Goal: Task Accomplishment & Management: Use online tool/utility

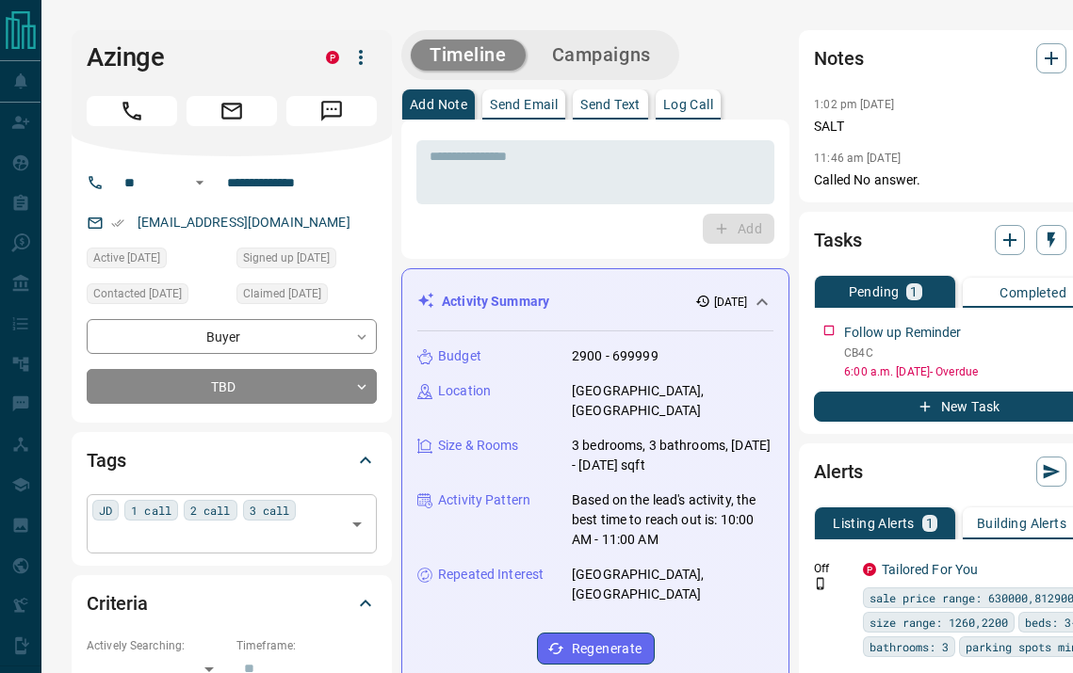
click at [318, 532] on input "text" at bounding box center [216, 537] width 248 height 21
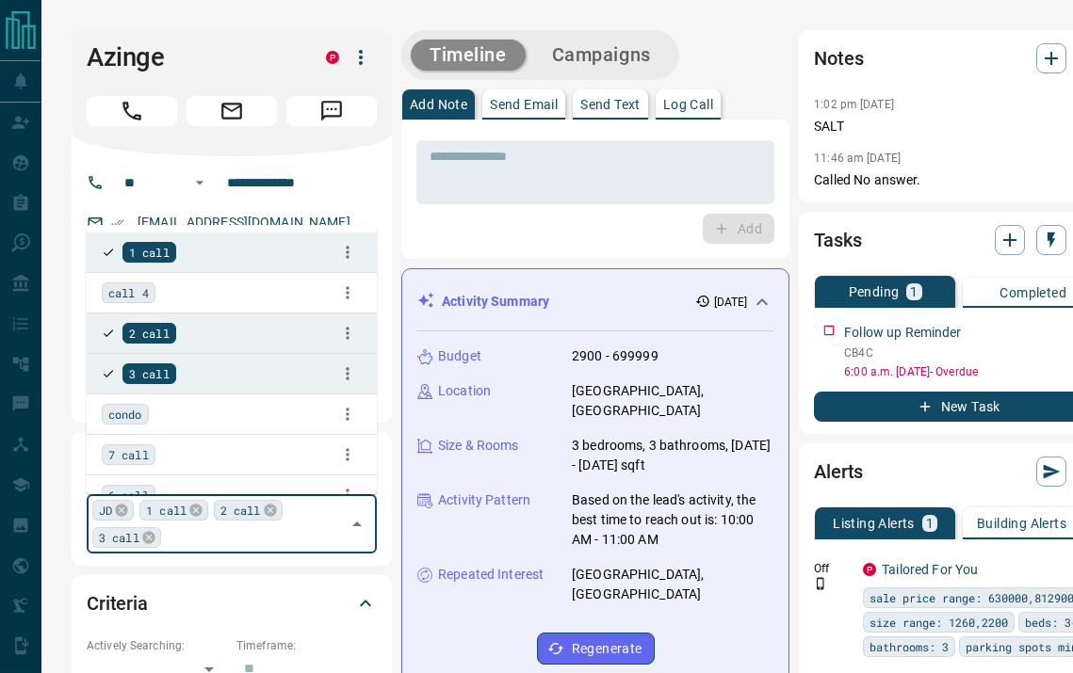
type input "*"
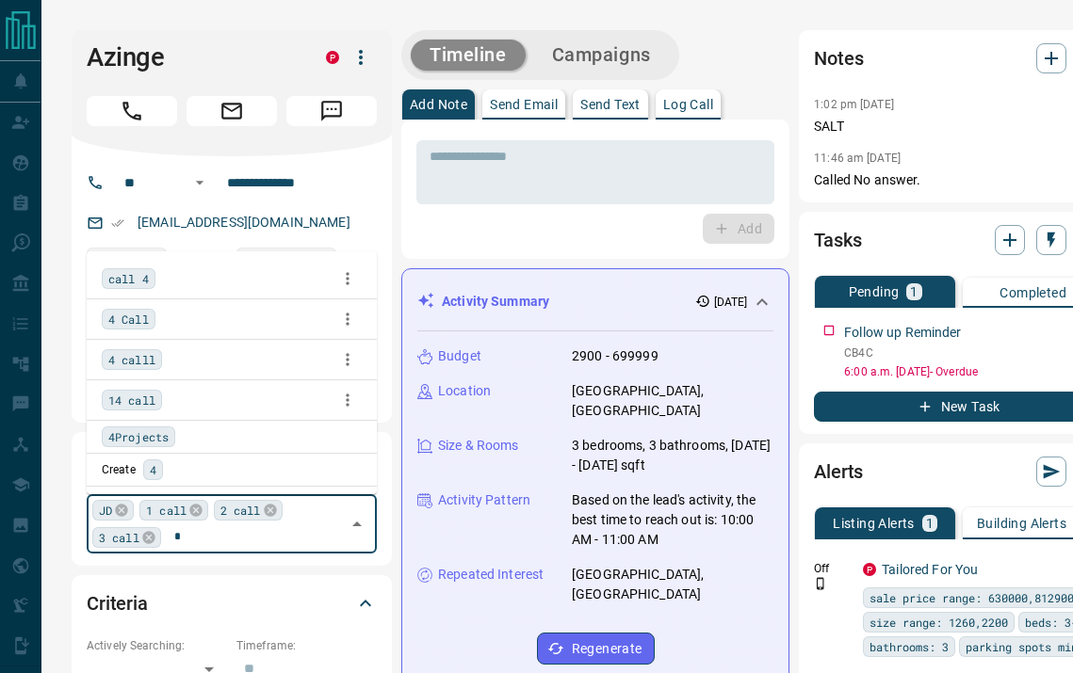
click at [132, 319] on span "4 Call" at bounding box center [128, 319] width 41 height 19
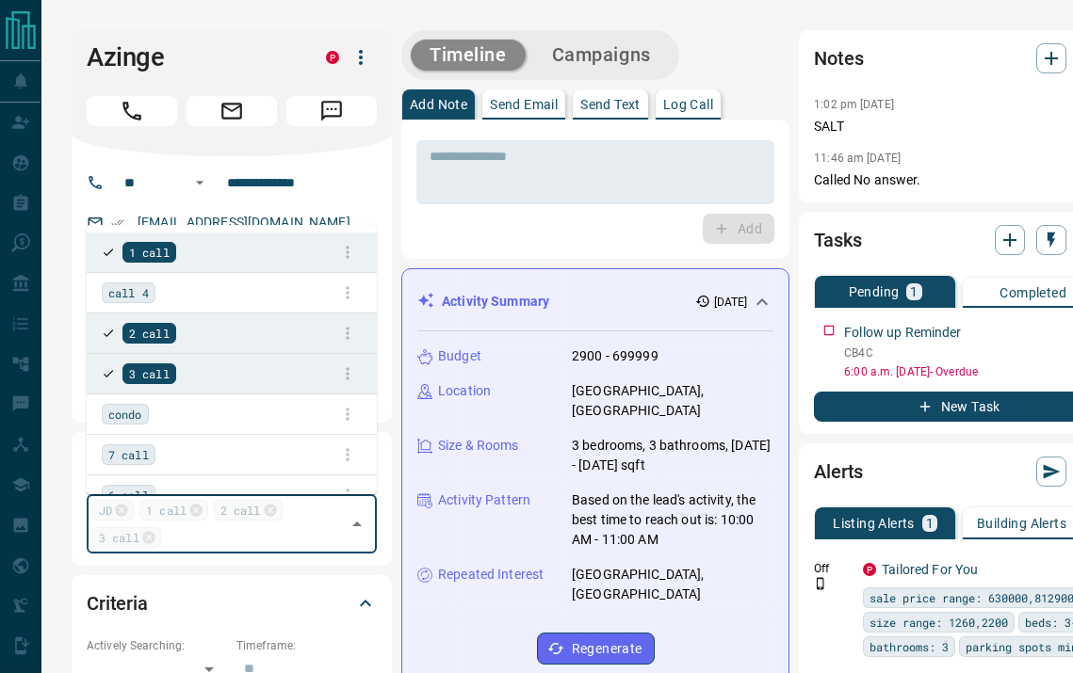
scroll to position [466, 0]
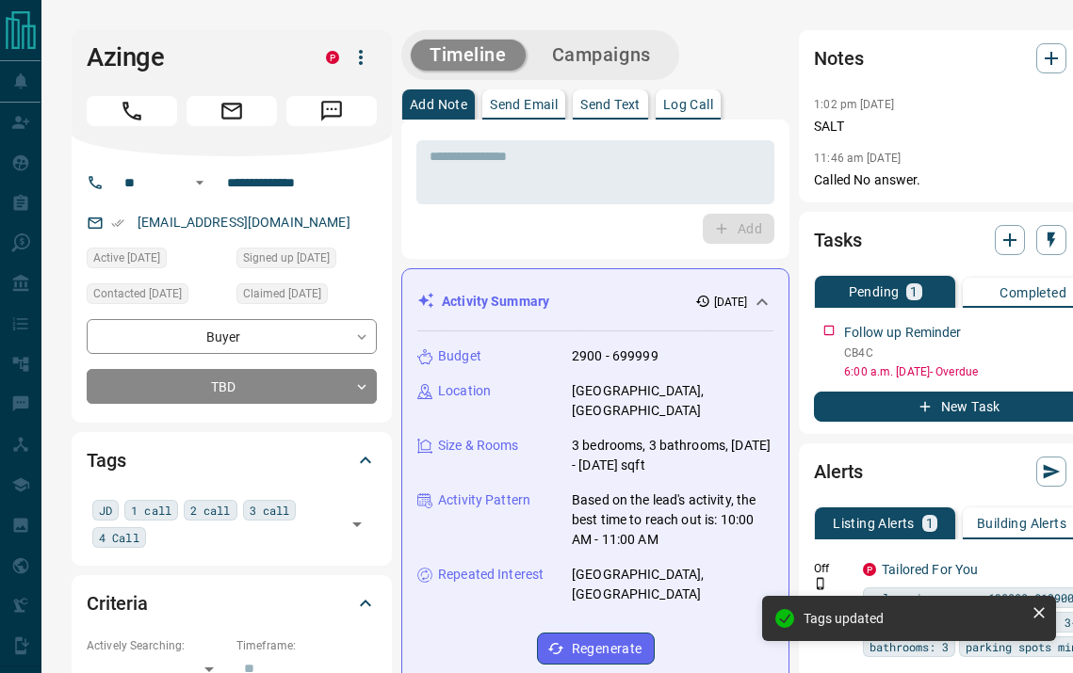
click at [385, 273] on div "**********" at bounding box center [232, 289] width 320 height 267
click at [147, 108] on button "Call" at bounding box center [132, 111] width 90 height 30
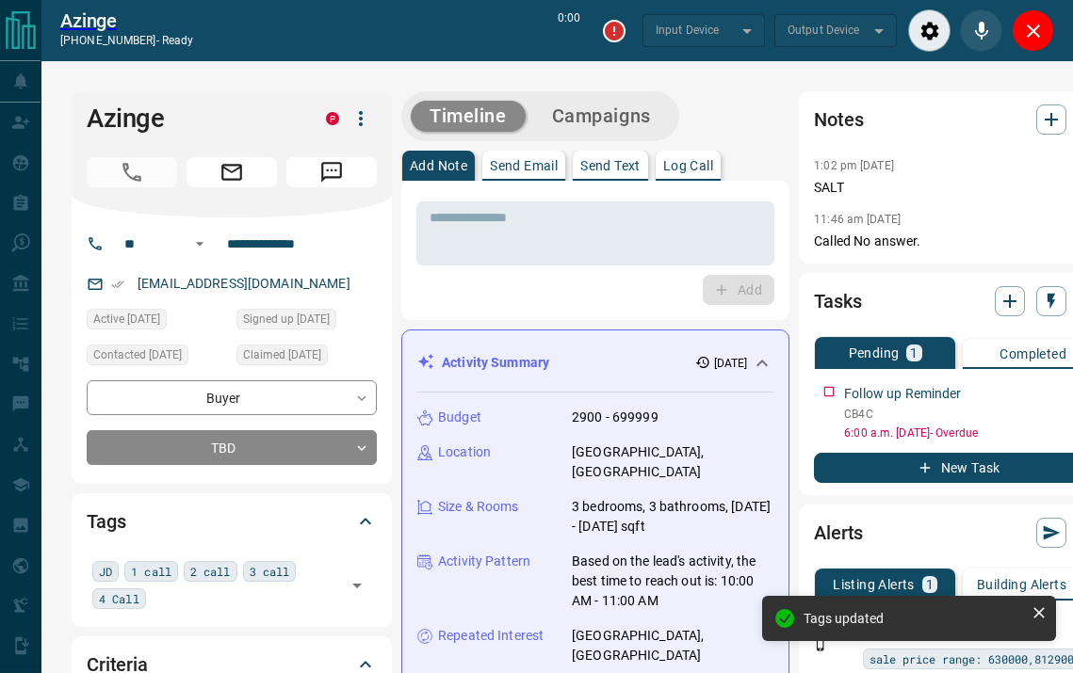
click at [710, 166] on p "Log Call" at bounding box center [688, 165] width 50 height 13
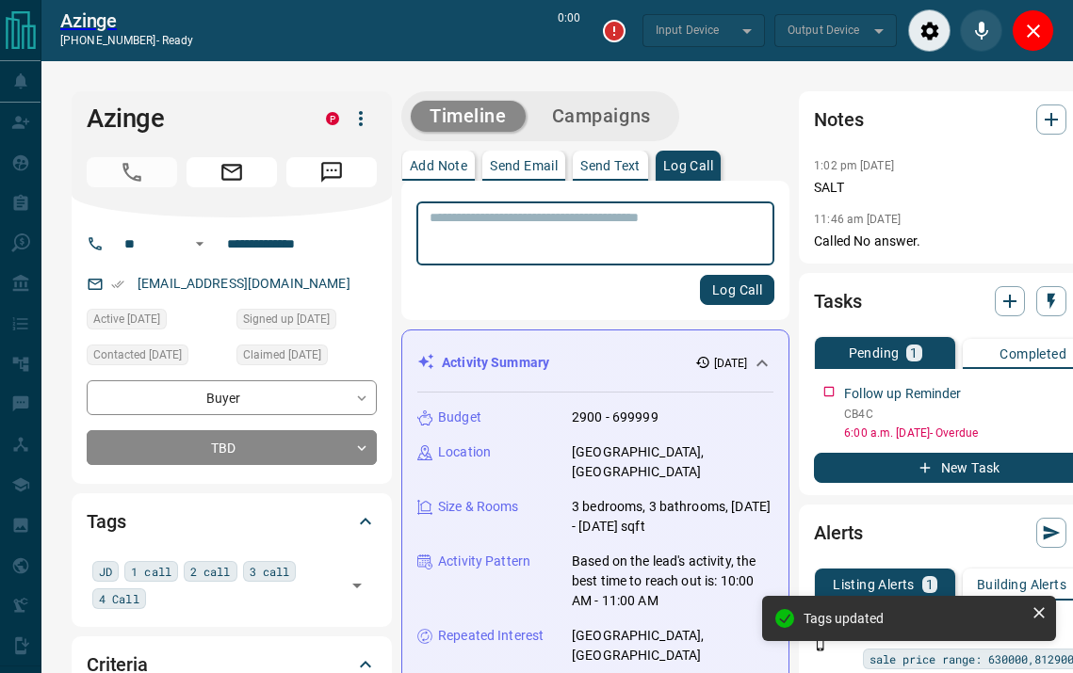
type input "*******"
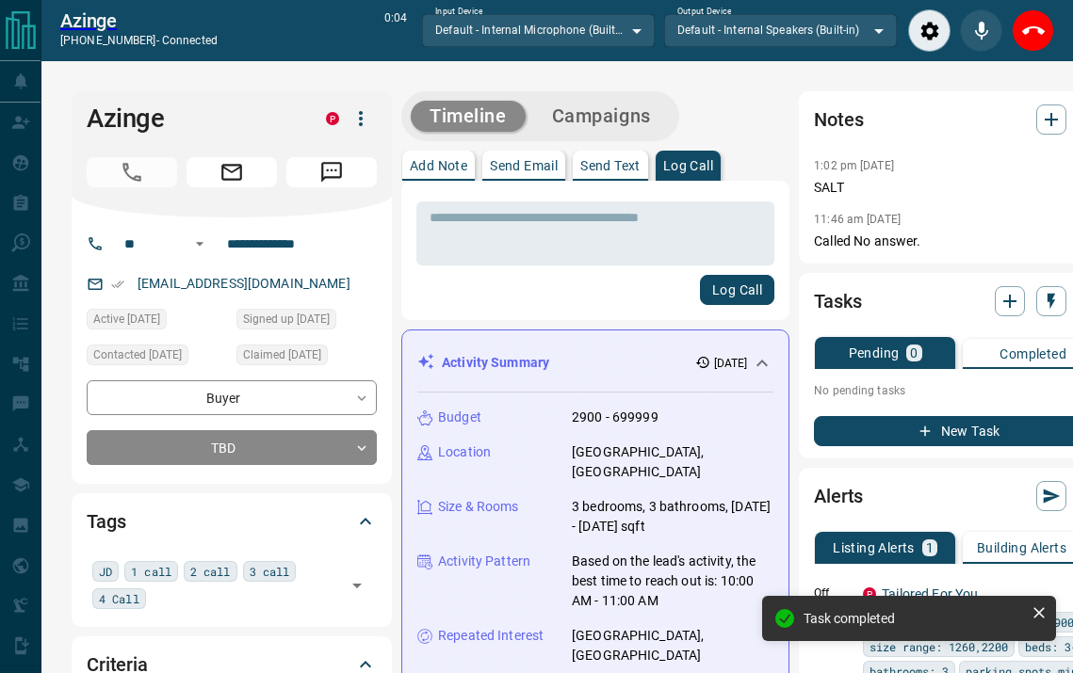
click at [742, 126] on div "Timeline Campaigns" at bounding box center [595, 116] width 388 height 50
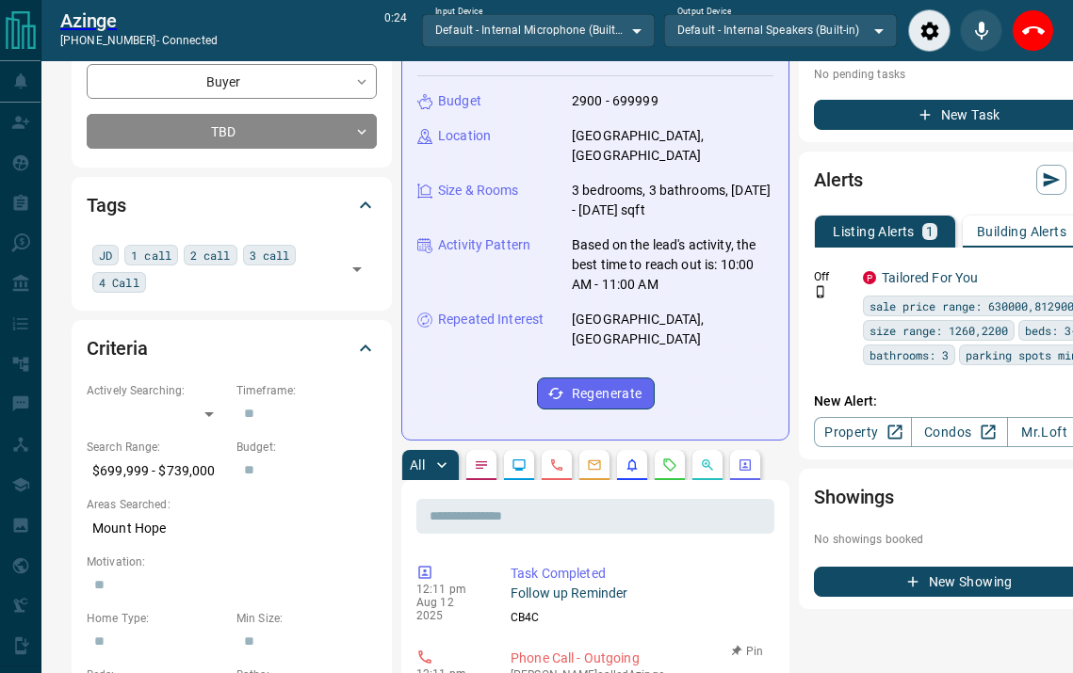
scroll to position [309, 0]
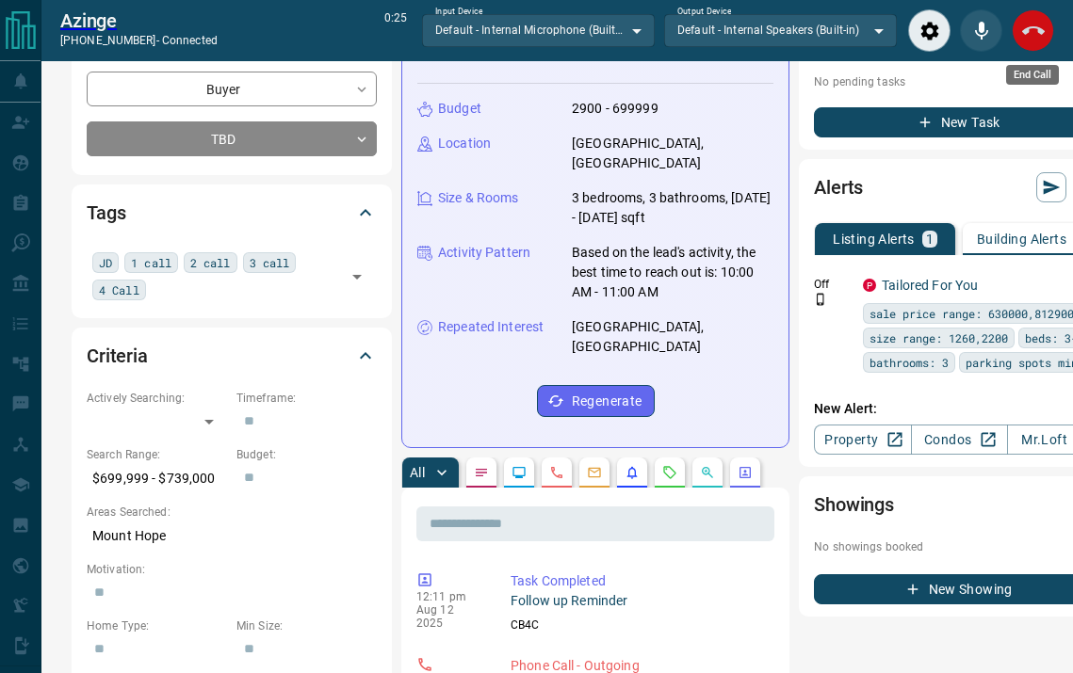
click at [1028, 40] on icon "End Call" at bounding box center [1033, 31] width 23 height 23
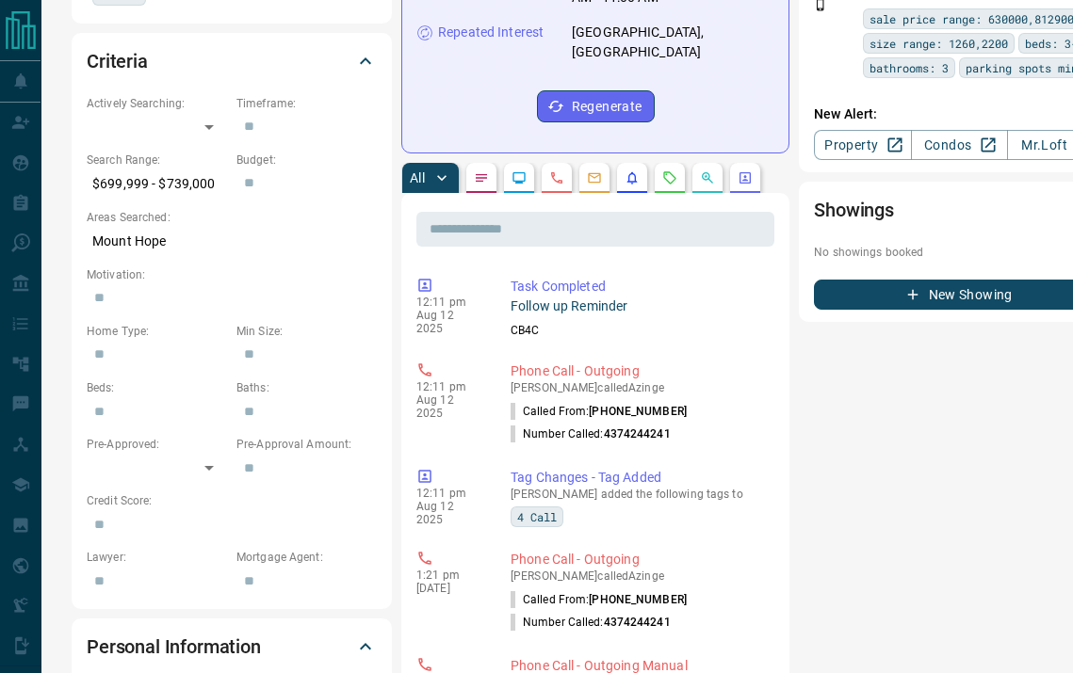
scroll to position [0, 0]
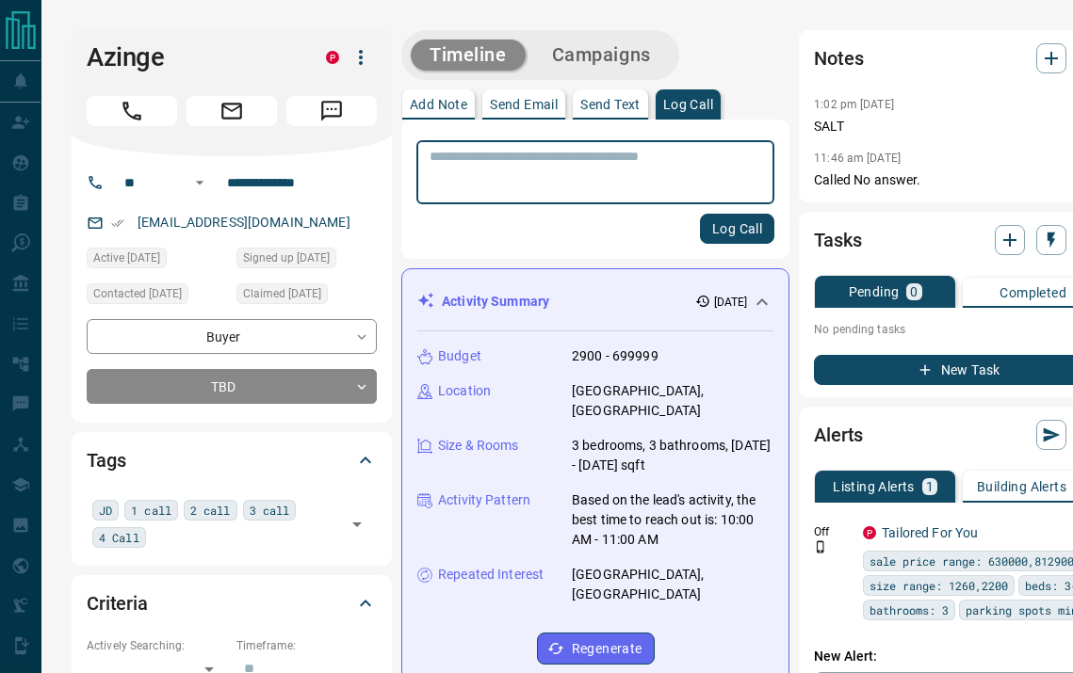
click at [621, 45] on button "Campaigns" at bounding box center [601, 55] width 137 height 31
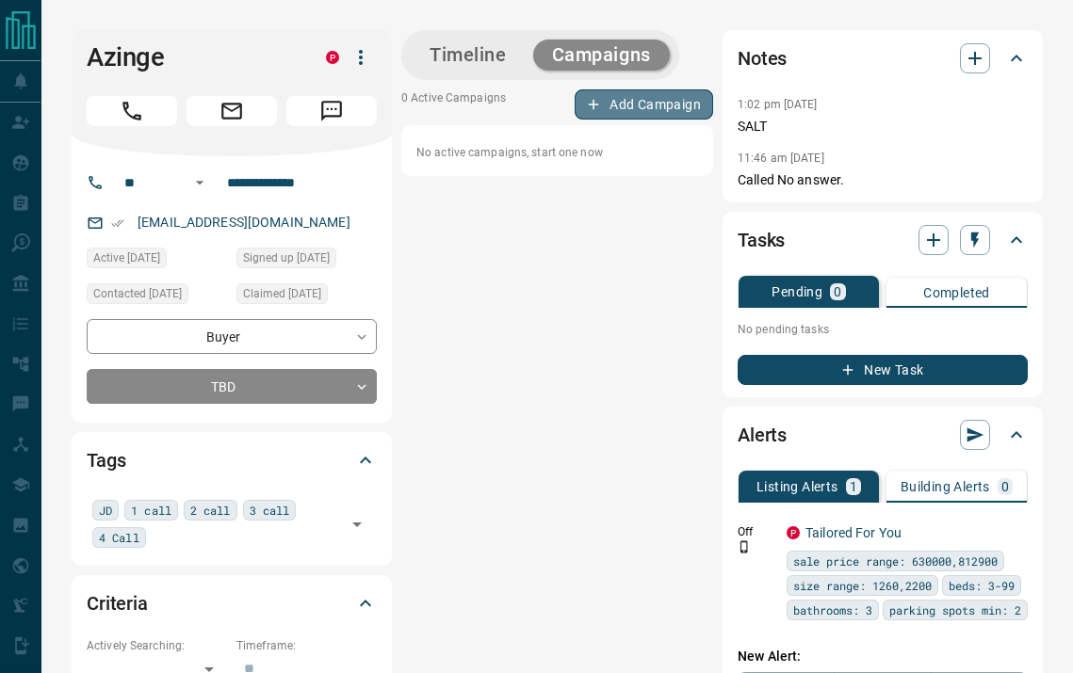
click at [651, 112] on button "Add Campaign" at bounding box center [644, 104] width 138 height 30
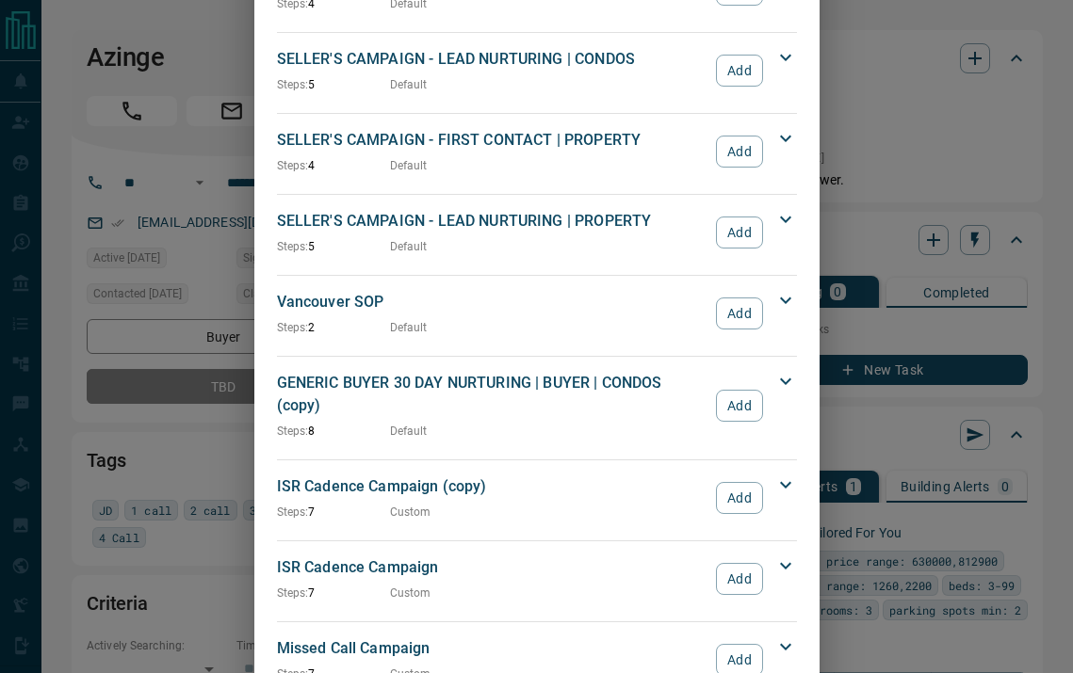
scroll to position [1842, 0]
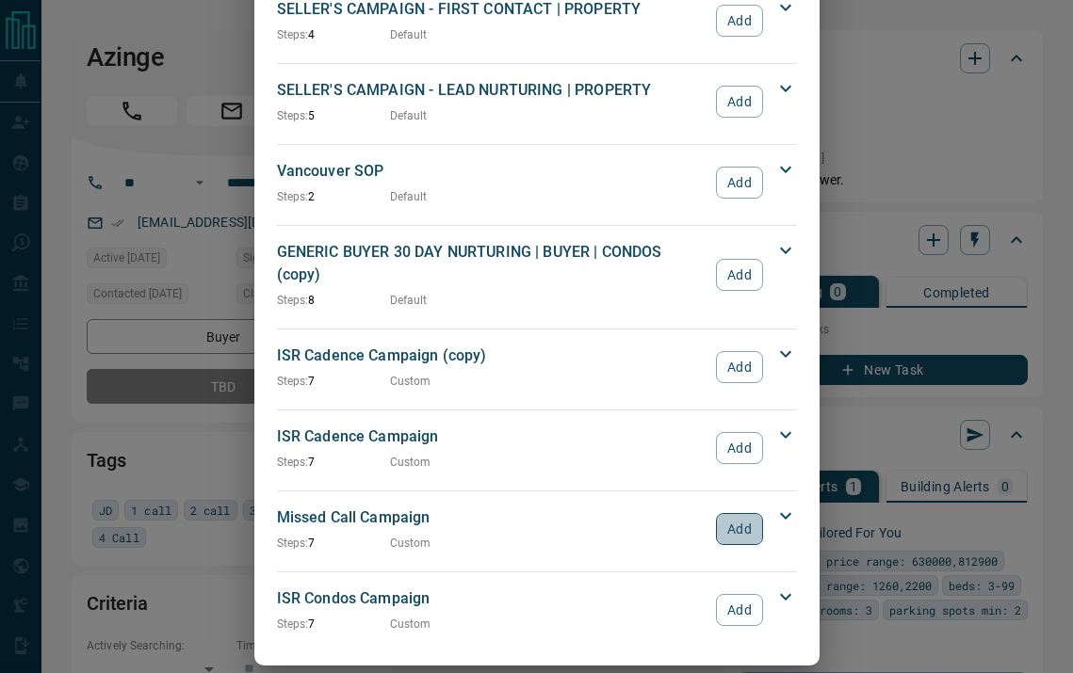
click at [738, 513] on button "Add" at bounding box center [739, 529] width 46 height 32
